Goal: Book appointment/travel/reservation

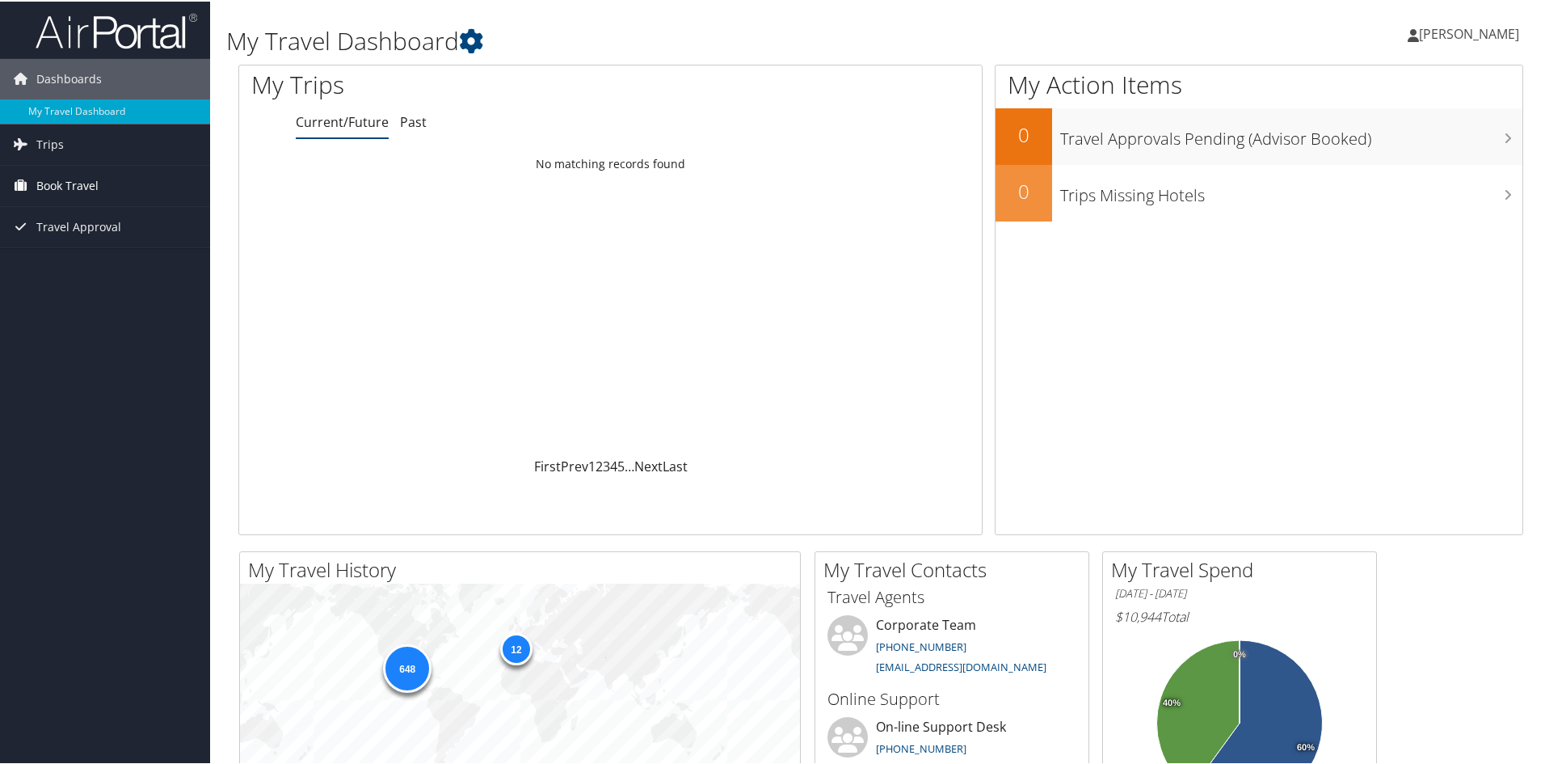
click at [62, 178] on span "Book Travel" at bounding box center [67, 184] width 62 height 40
click at [78, 262] on link "Book/Manage Online Trips" at bounding box center [105, 265] width 210 height 24
click at [61, 268] on link "Book/Manage Online Trips" at bounding box center [105, 265] width 210 height 24
click at [59, 187] on span "Book Travel" at bounding box center [67, 184] width 62 height 40
click at [63, 265] on link "Book/Manage Online Trips" at bounding box center [105, 265] width 210 height 24
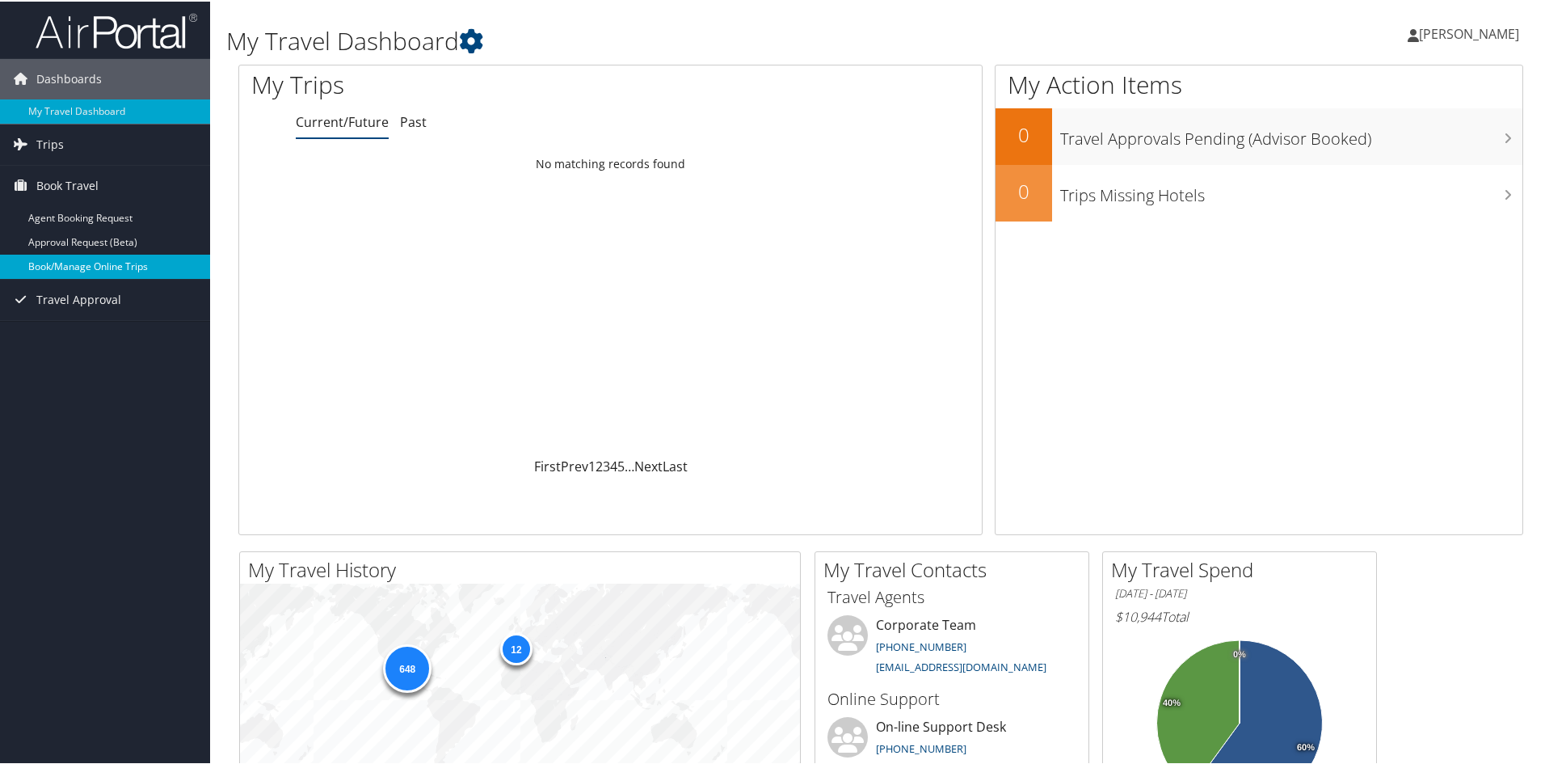
click at [65, 260] on link "Book/Manage Online Trips" at bounding box center [105, 265] width 210 height 24
click at [51, 142] on span "Trips" at bounding box center [49, 143] width 27 height 40
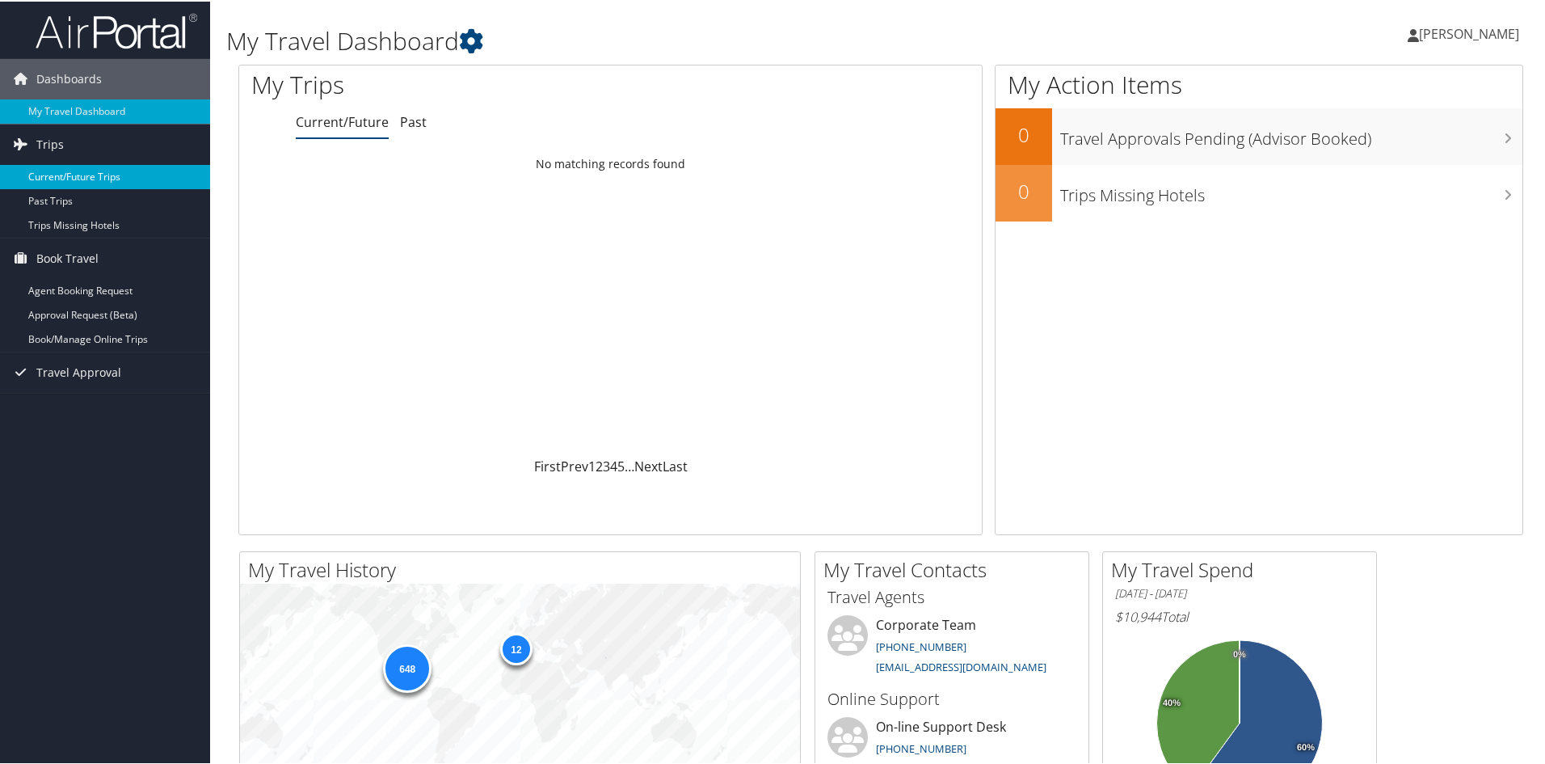
click at [48, 172] on link "Current/Future Trips" at bounding box center [105, 175] width 210 height 24
